Goal: Ask a question

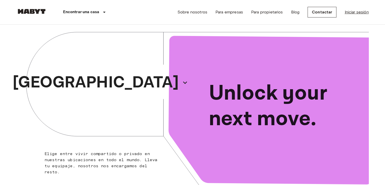
click at [358, 14] on link "Iniciar sesión" at bounding box center [356, 12] width 24 height 6
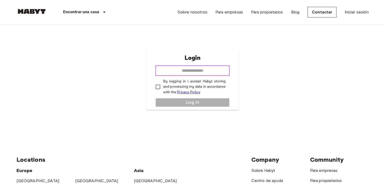
click at [187, 70] on input "email" at bounding box center [192, 71] width 74 height 10
type input "**********"
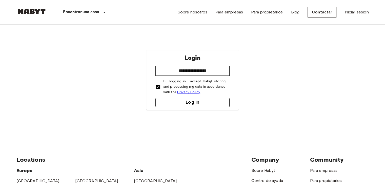
click at [172, 101] on button "Log in" at bounding box center [192, 102] width 74 height 9
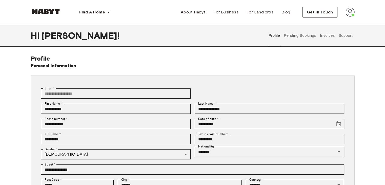
click at [303, 35] on button "Pending Bookings" at bounding box center [300, 35] width 34 height 22
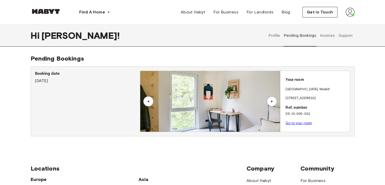
click at [326, 36] on button "Invoices" at bounding box center [327, 35] width 16 height 22
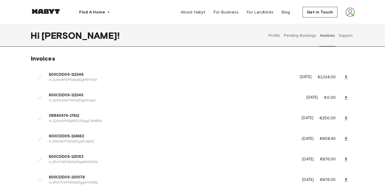
click at [343, 37] on button "Support" at bounding box center [345, 35] width 15 height 22
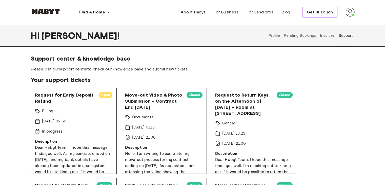
click at [317, 13] on span "Get in Touch" at bounding box center [320, 12] width 26 height 6
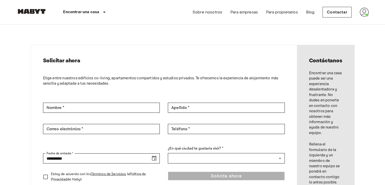
click at [361, 12] on img at bounding box center [364, 12] width 9 height 9
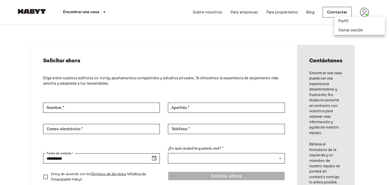
click at [329, 9] on div at bounding box center [194, 92] width 389 height 185
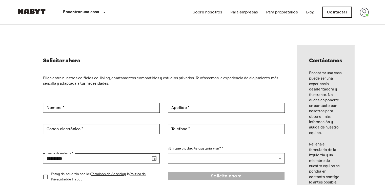
click at [330, 12] on link "Contactar" at bounding box center [336, 12] width 29 height 11
click at [343, 14] on link "Contactar" at bounding box center [336, 12] width 29 height 11
click at [365, 15] on img at bounding box center [364, 12] width 9 height 9
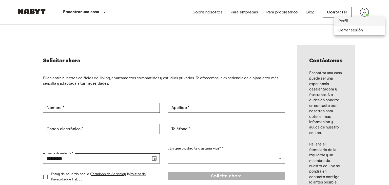
click at [347, 22] on li "Perfil" at bounding box center [359, 21] width 51 height 9
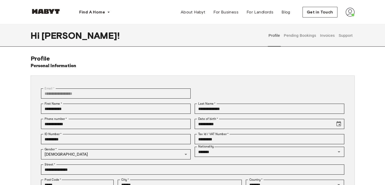
click at [345, 38] on button "Support" at bounding box center [345, 35] width 15 height 22
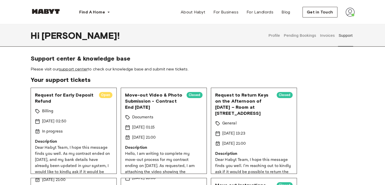
click at [76, 70] on link "support center" at bounding box center [73, 69] width 29 height 5
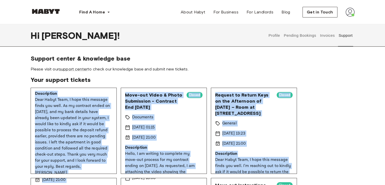
scroll to position [16, 0]
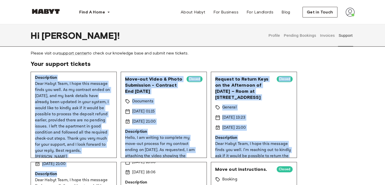
drag, startPoint x: 35, startPoint y: 95, endPoint x: 106, endPoint y: 152, distance: 91.1
click at [106, 152] on div "Request for Early Deposit Refund Open Billing 10 Sep 2025 02:50 In progress Des…" at bounding box center [74, 115] width 86 height 86
copy div "Request for Early Deposit Refund Open Billing 10 Sep 2025 02:50 In progress Des…"
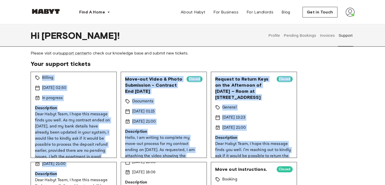
scroll to position [0, 0]
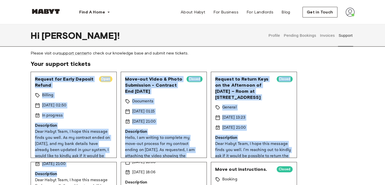
click at [15, 99] on div "Support center & knowledge base Please visit our support center to check our kn…" at bounding box center [192, 143] width 364 height 209
